Goal: Task Accomplishment & Management: Manage account settings

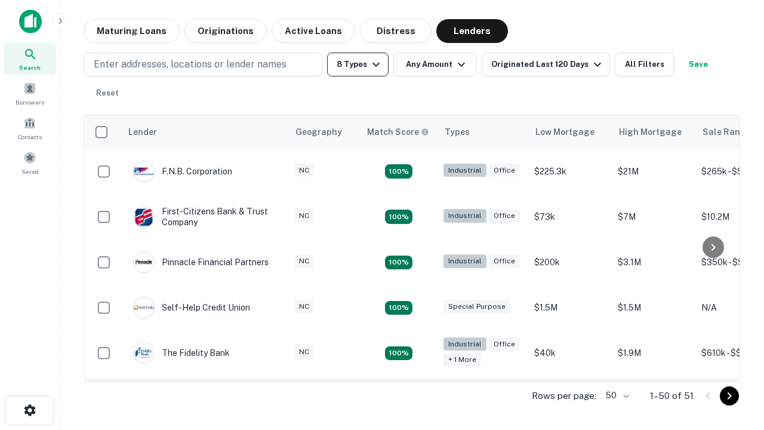
click at [358, 64] on button "8 Types" at bounding box center [357, 65] width 61 height 24
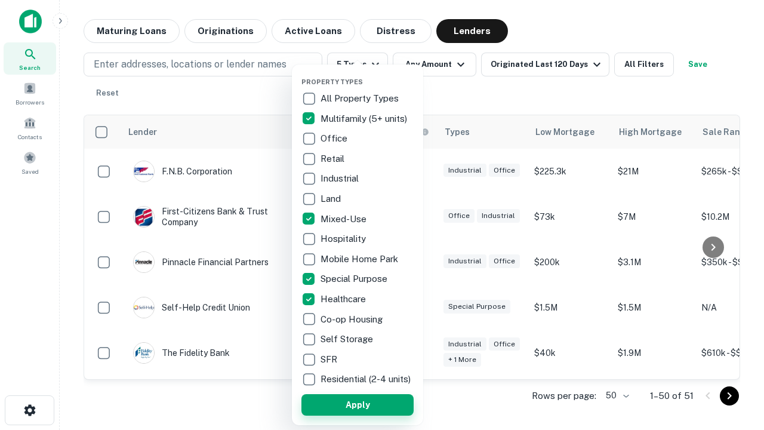
click at [358, 404] on button "Apply" at bounding box center [357, 404] width 112 height 21
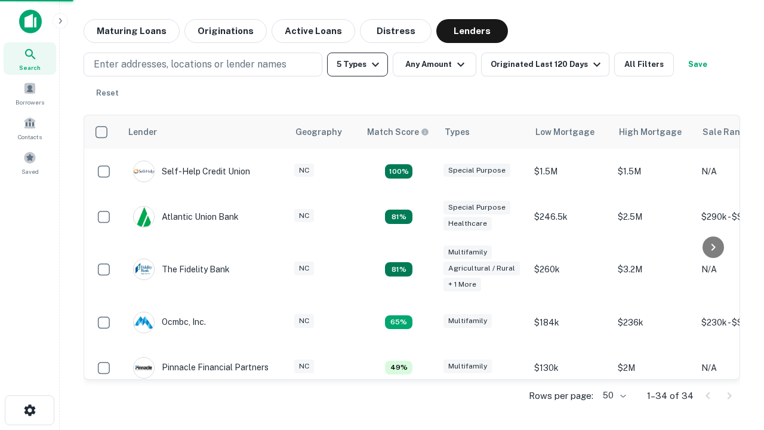
click at [358, 64] on button "5 Types" at bounding box center [357, 65] width 61 height 24
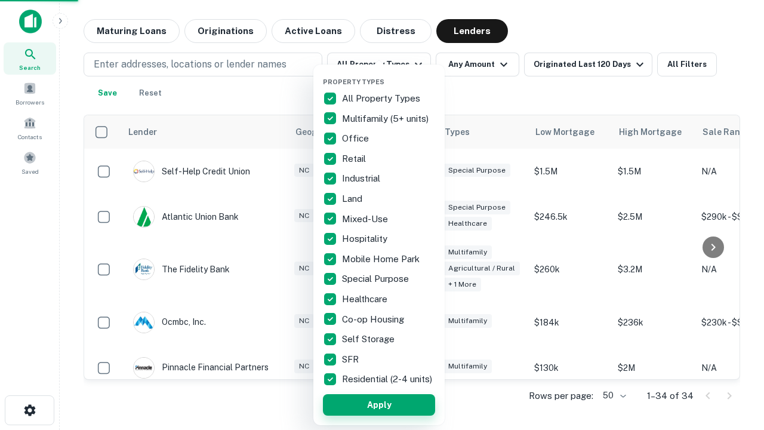
click at [379, 404] on button "Apply" at bounding box center [379, 404] width 112 height 21
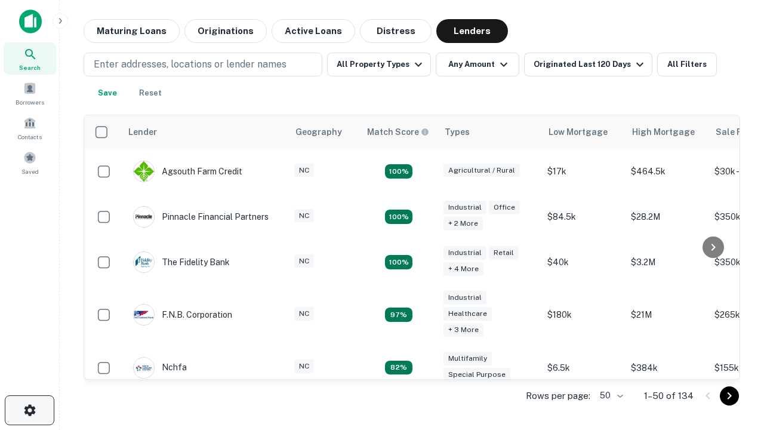
click at [29, 410] on icon "button" at bounding box center [30, 410] width 14 height 14
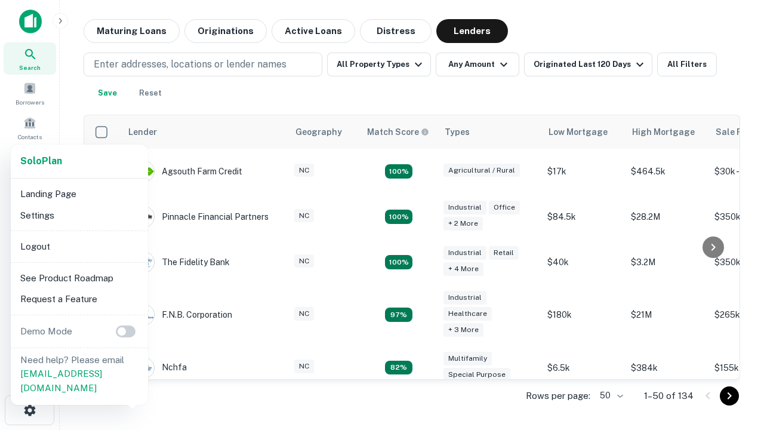
click at [79, 246] on li "Logout" at bounding box center [80, 246] width 128 height 21
